Goal: Check status: Check status

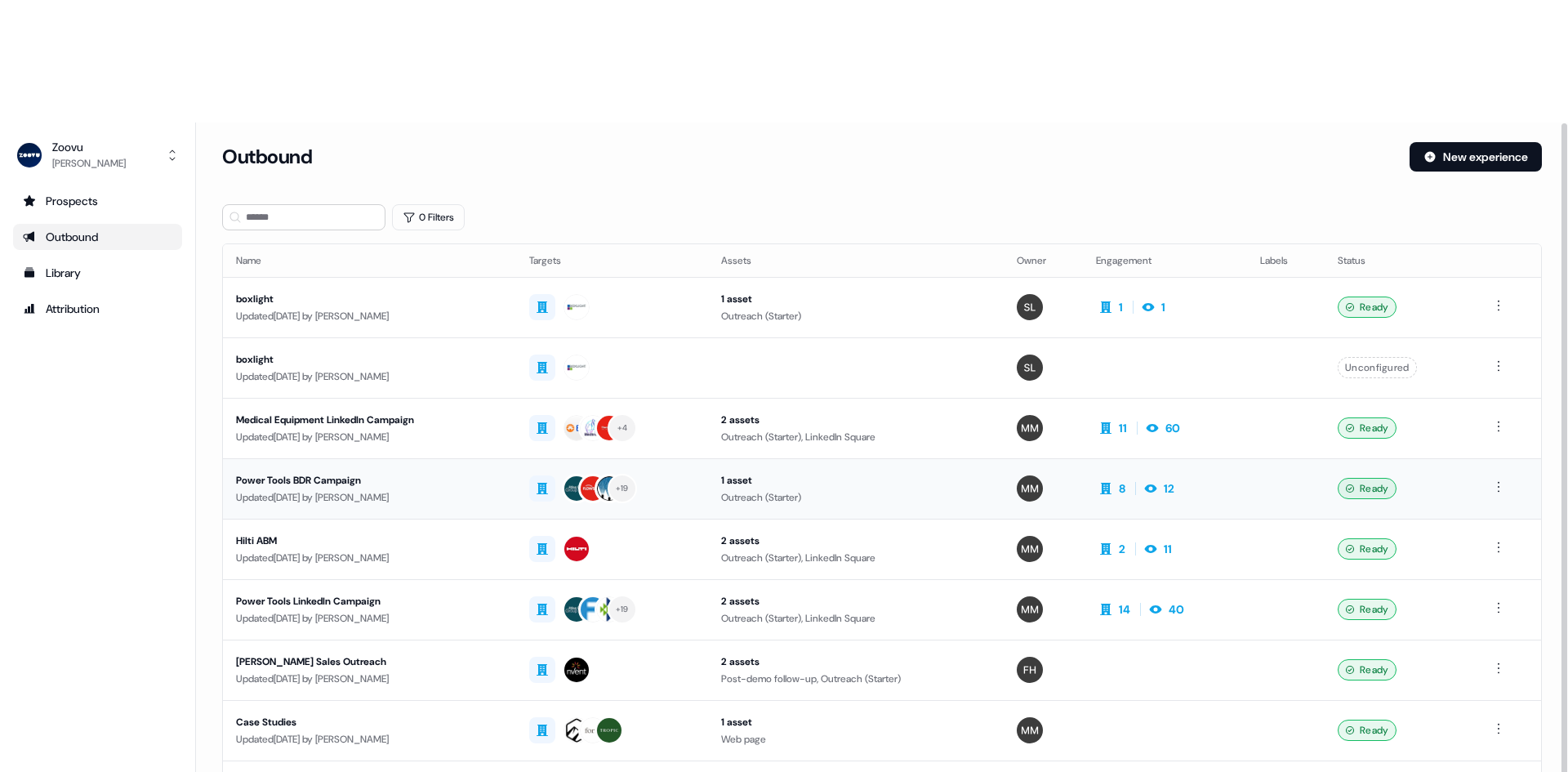
click at [406, 472] on div "Power Tools BDR Campaign" at bounding box center [369, 481] width 267 height 16
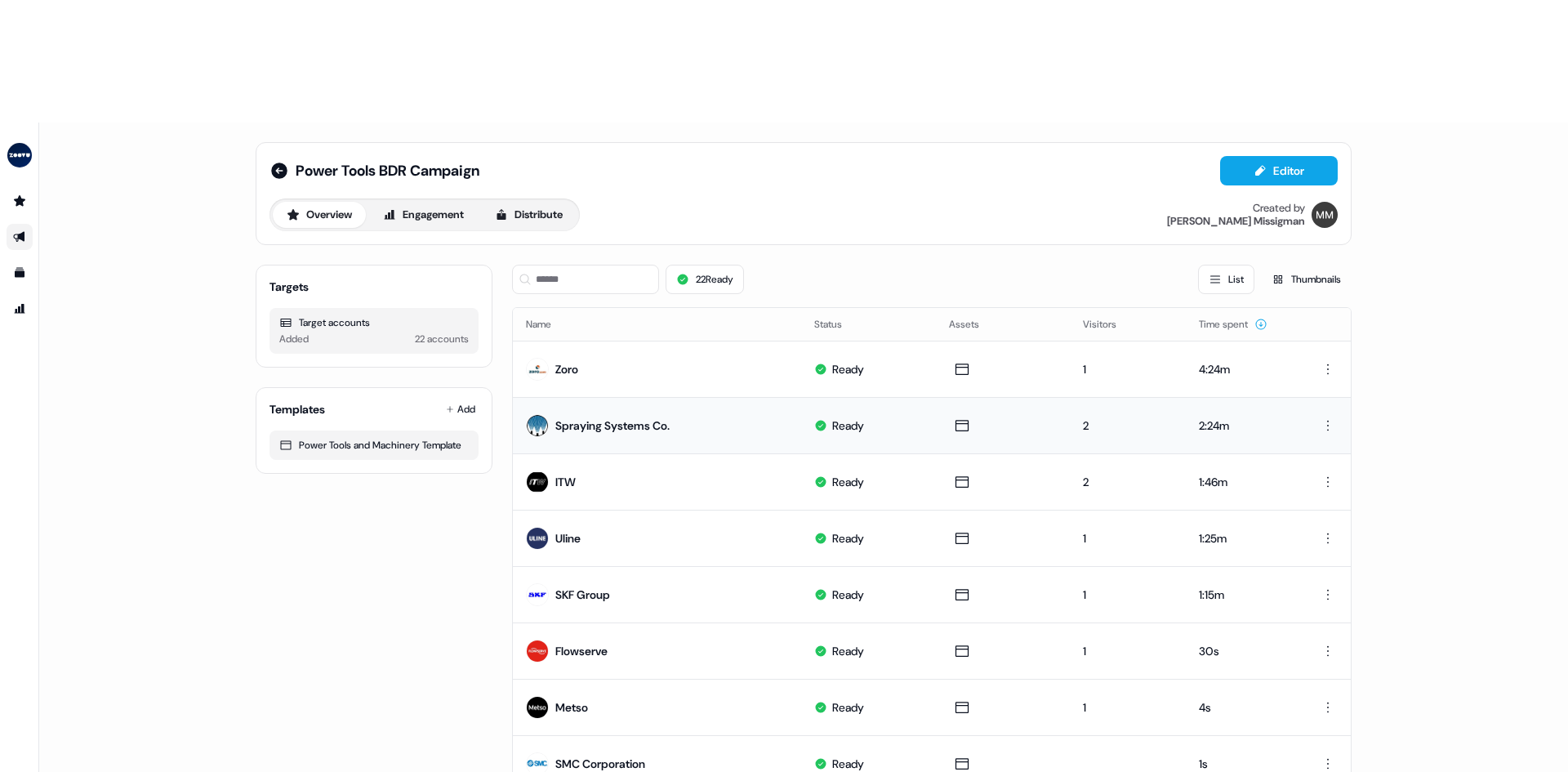
click at [586, 418] on div "Spraying Systems Co." at bounding box center [612, 426] width 114 height 16
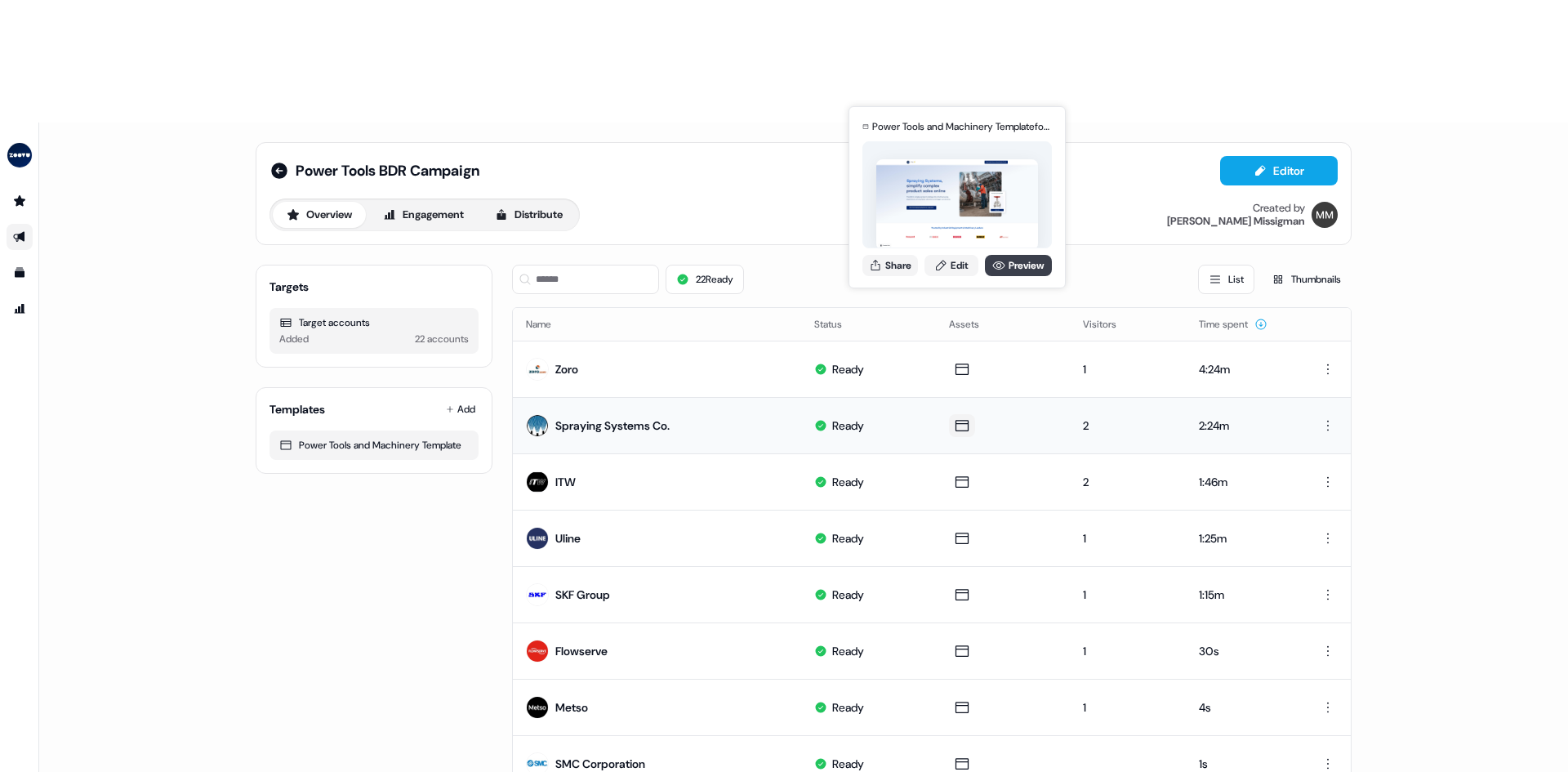
click at [1005, 266] on link "Preview" at bounding box center [1017, 265] width 67 height 21
